Goal: Book appointment/travel/reservation

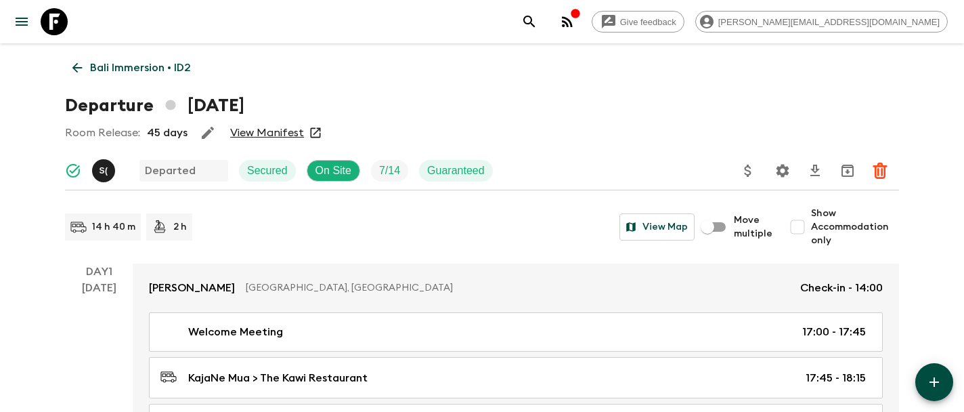
scroll to position [968, 0]
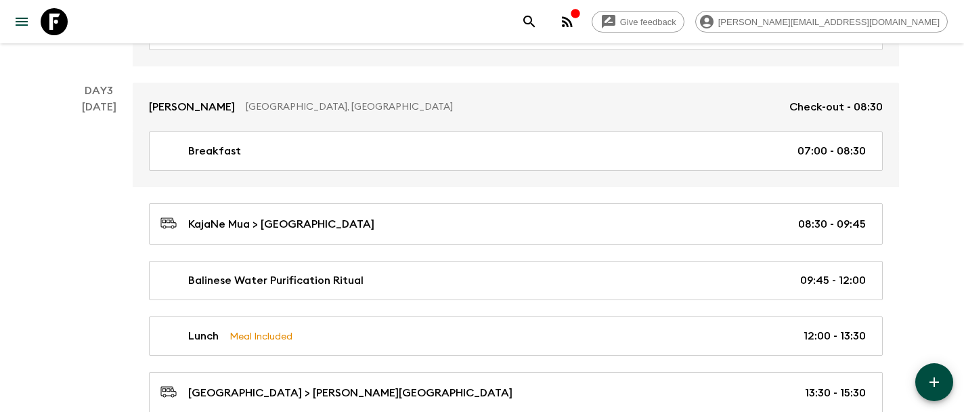
click at [53, 24] on icon at bounding box center [54, 21] width 27 height 27
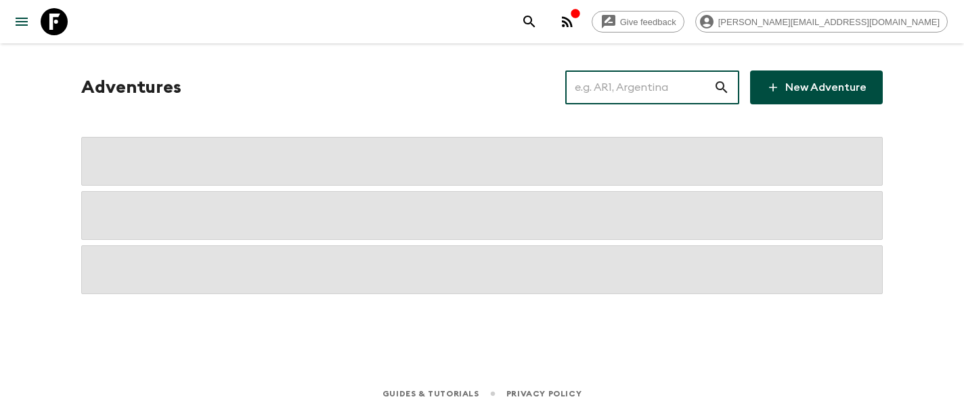
click at [676, 93] on input "text" at bounding box center [639, 87] width 148 height 38
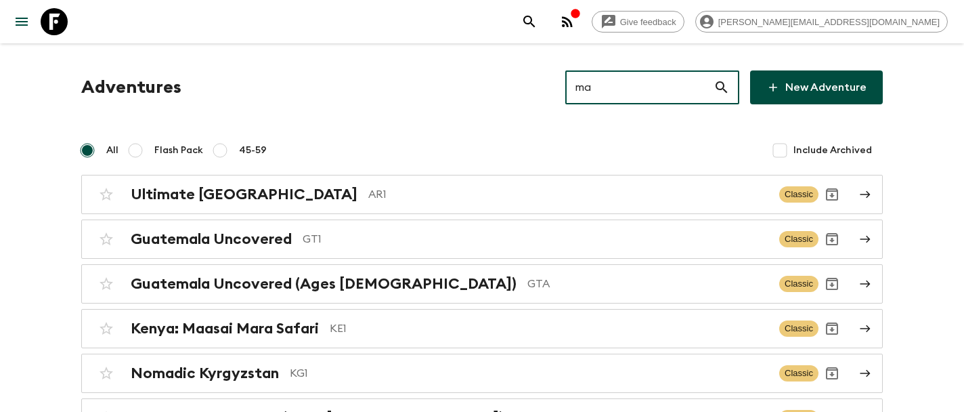
type input "ma4"
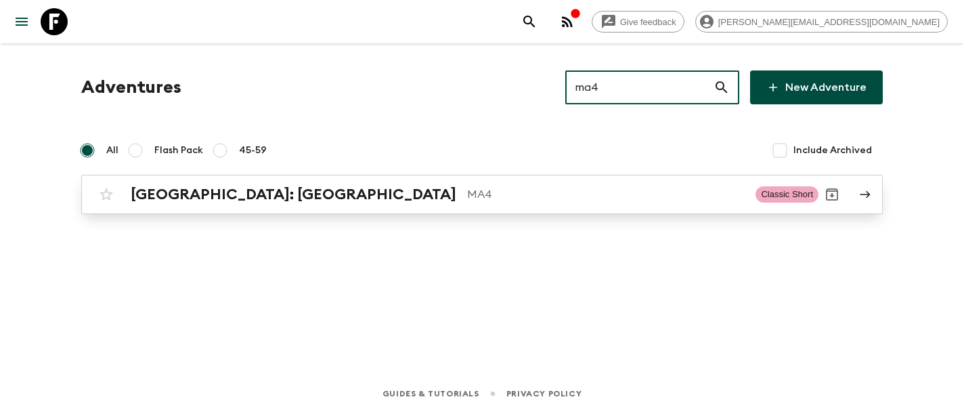
click at [247, 191] on h2 "[GEOGRAPHIC_DATA]: [GEOGRAPHIC_DATA]" at bounding box center [294, 195] width 326 height 18
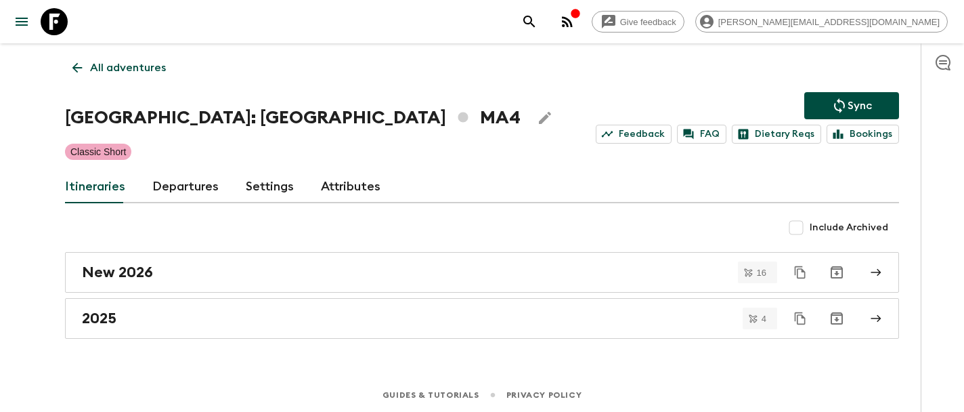
click at [215, 192] on div "Itineraries Departures Settings Attributes" at bounding box center [482, 187] width 834 height 32
click at [186, 181] on link "Departures" at bounding box center [185, 187] width 66 height 32
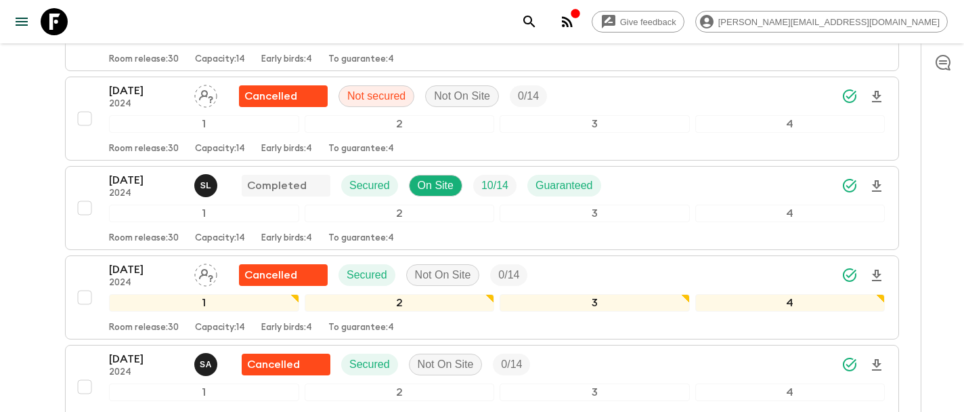
scroll to position [336, 0]
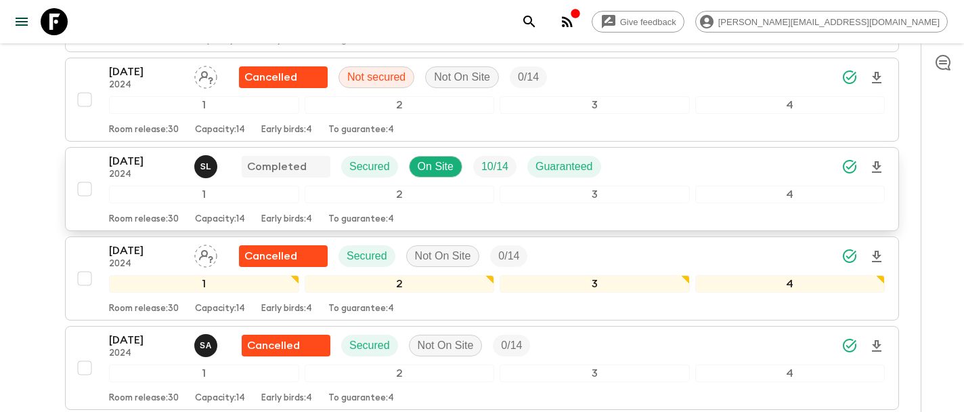
click at [142, 165] on p "[DATE]" at bounding box center [146, 161] width 74 height 16
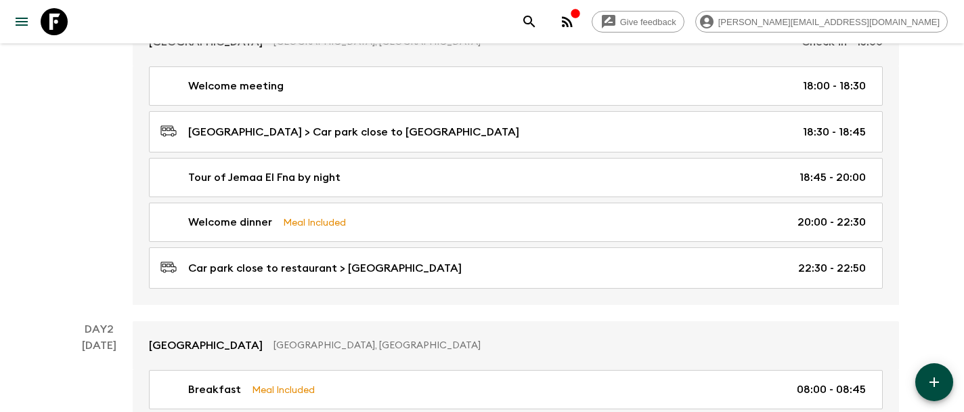
scroll to position [341, 0]
